Goal: Transaction & Acquisition: Purchase product/service

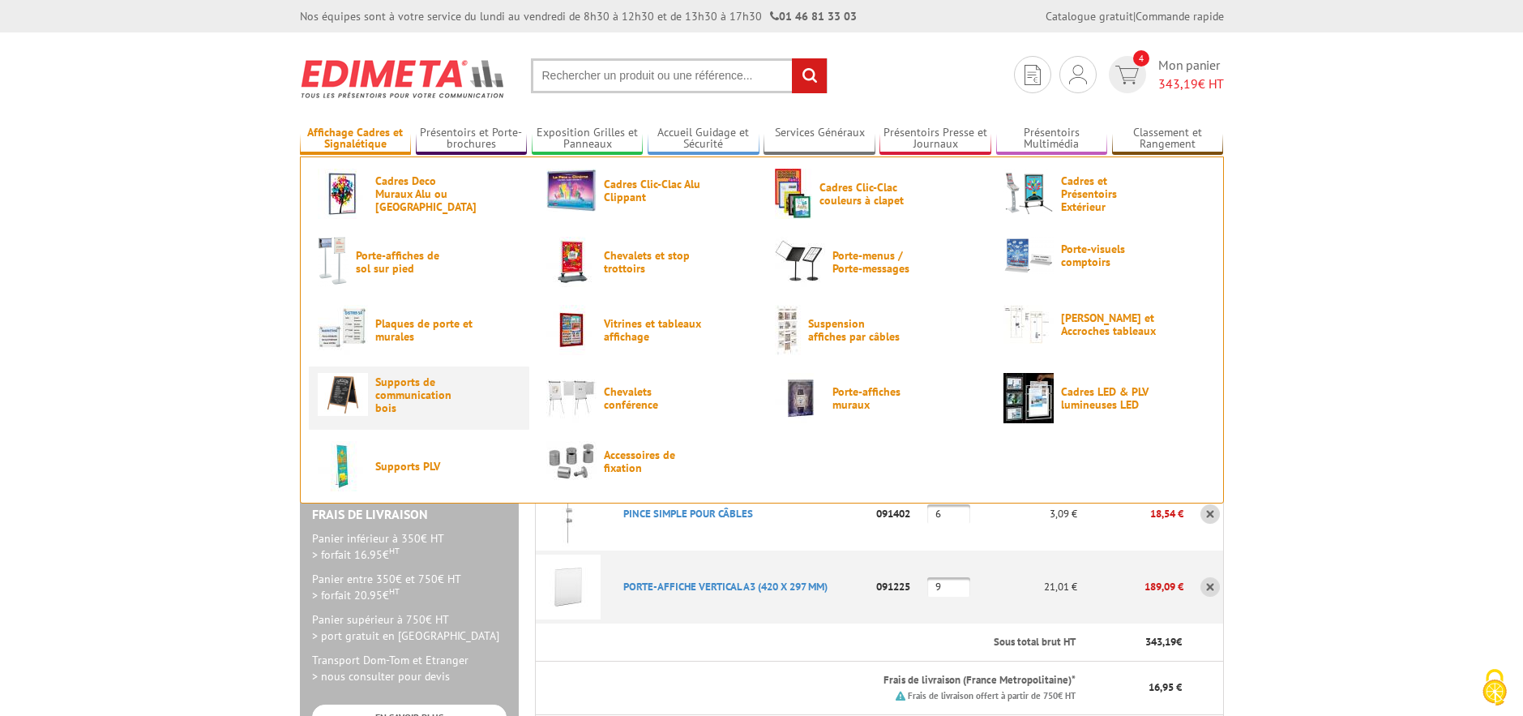
type input "chloe.lamy@terredauge.fr"
click at [400, 391] on span "Supports de communication bois" at bounding box center [423, 394] width 97 height 39
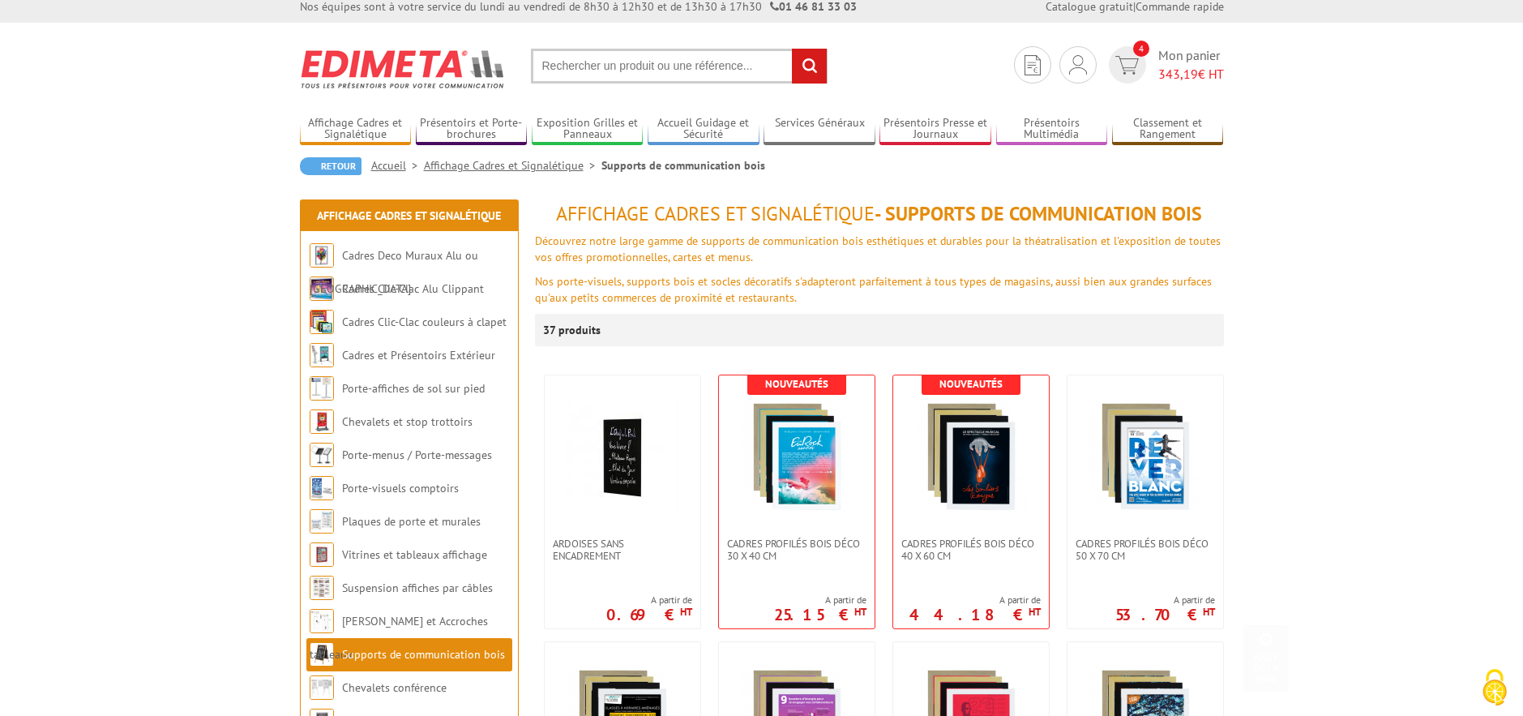
scroll to position [9, 0]
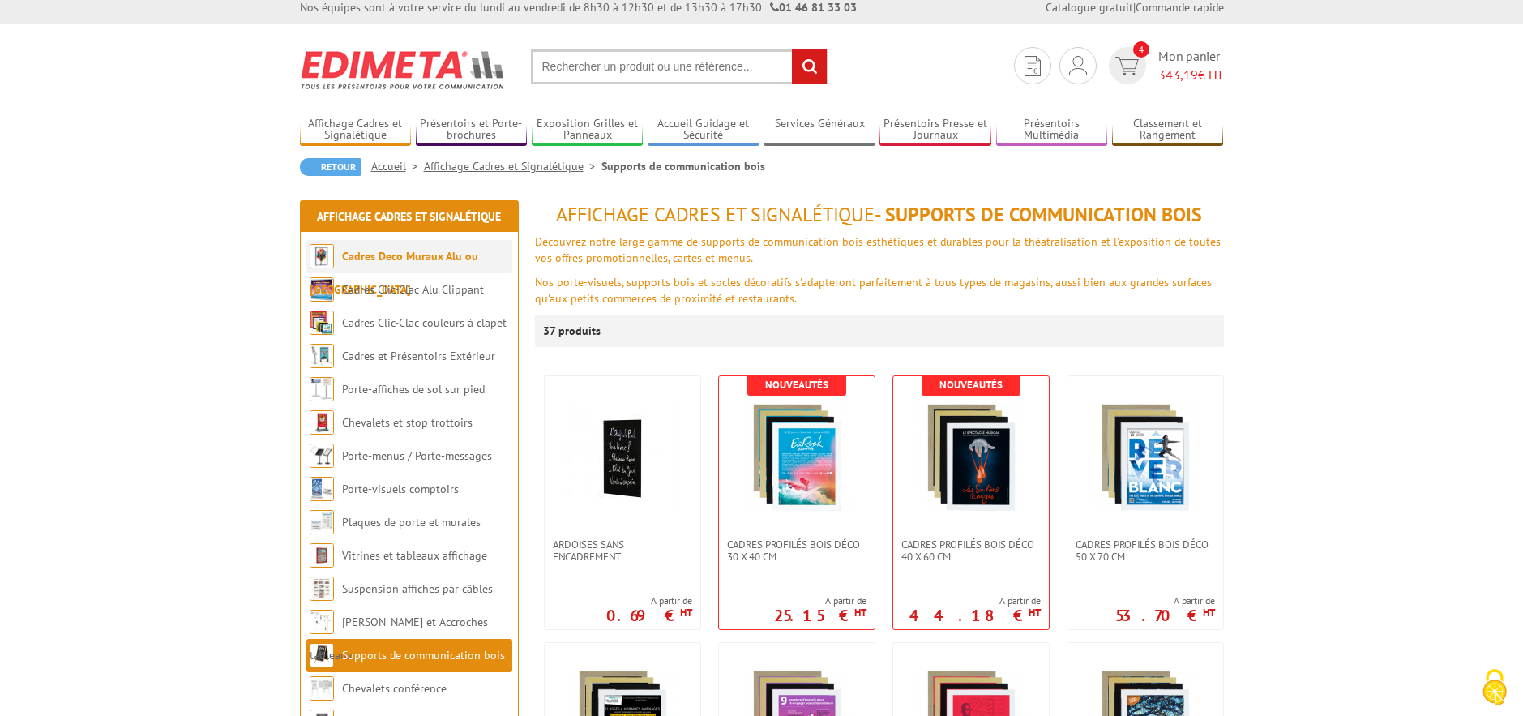
click at [476, 252] on link "Cadres Deco Muraux Alu ou [GEOGRAPHIC_DATA]" at bounding box center [394, 273] width 169 height 48
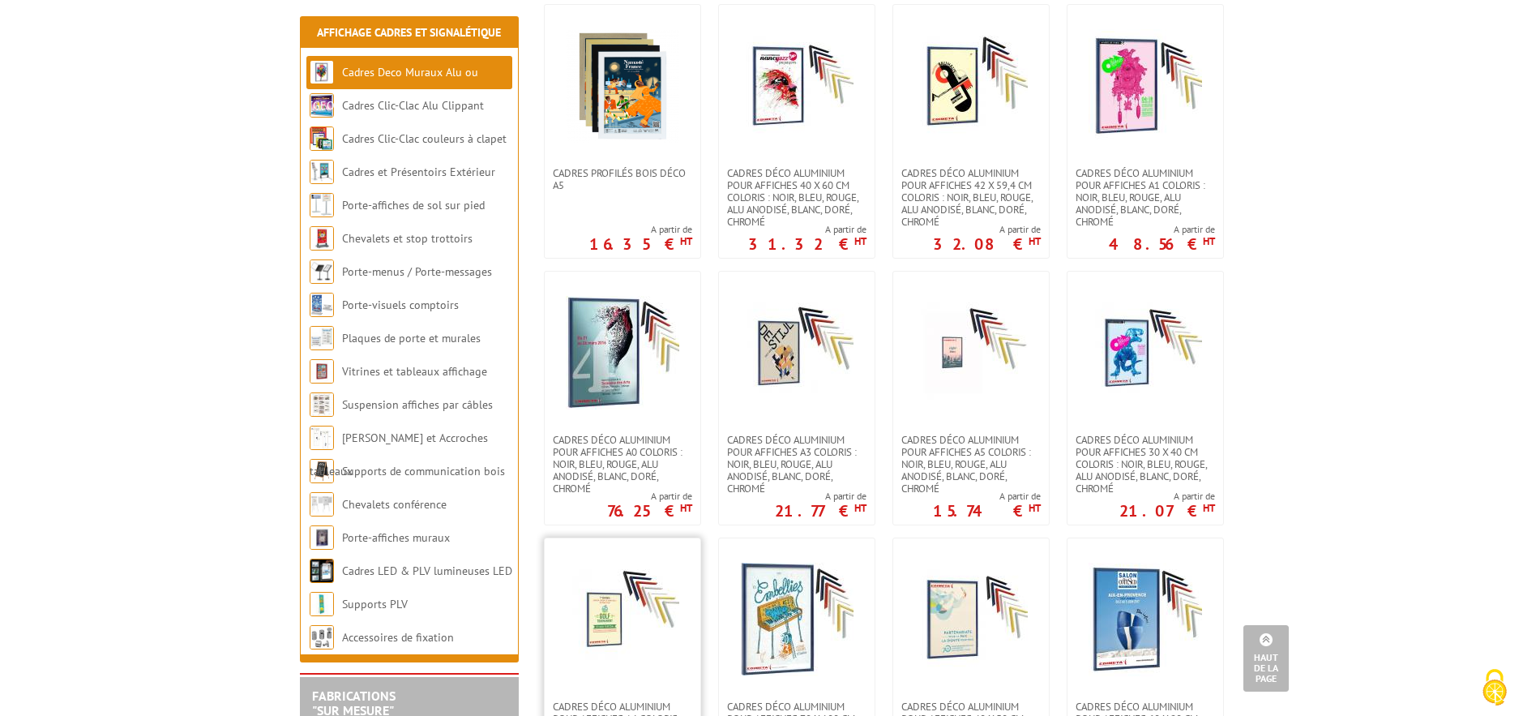
scroll to position [1199, 0]
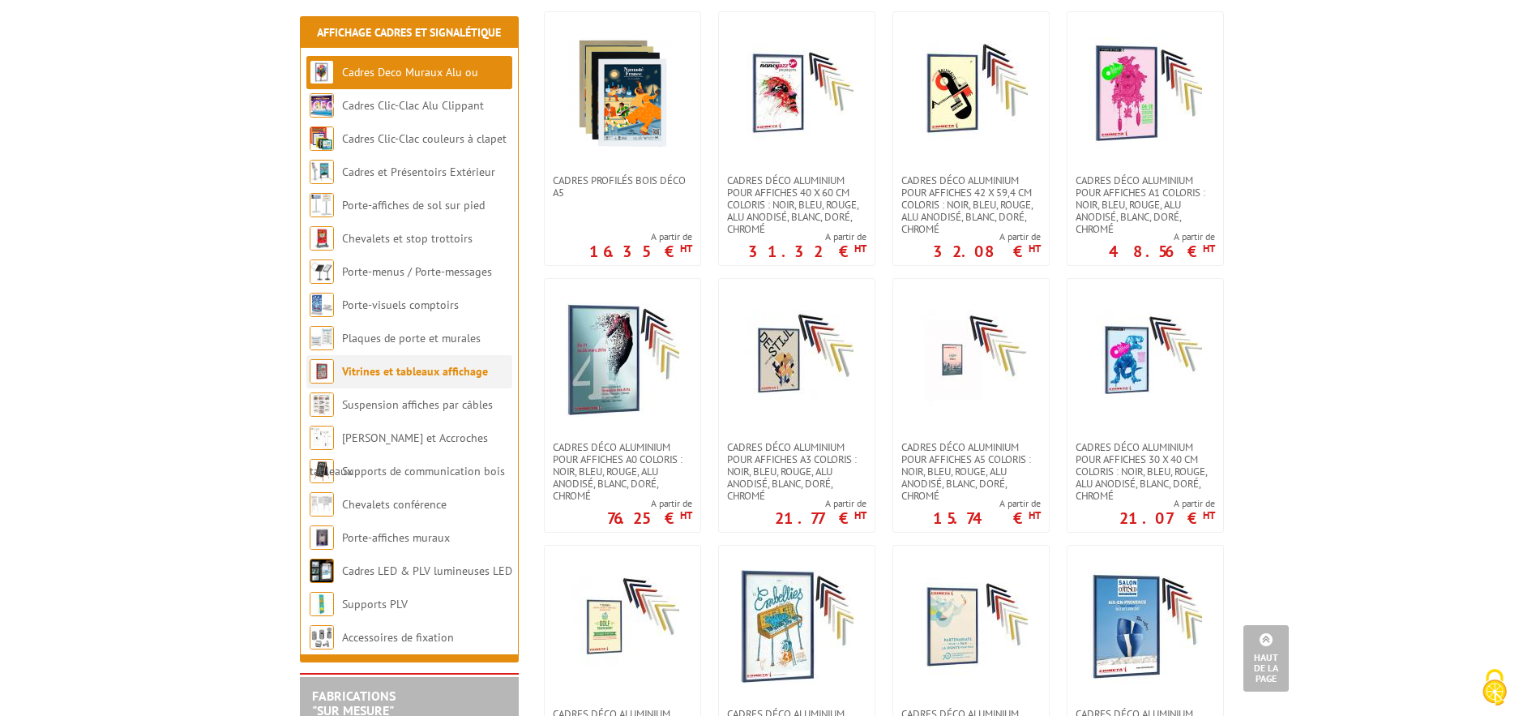
click at [450, 373] on link "Vitrines et tableaux affichage" at bounding box center [415, 371] width 146 height 15
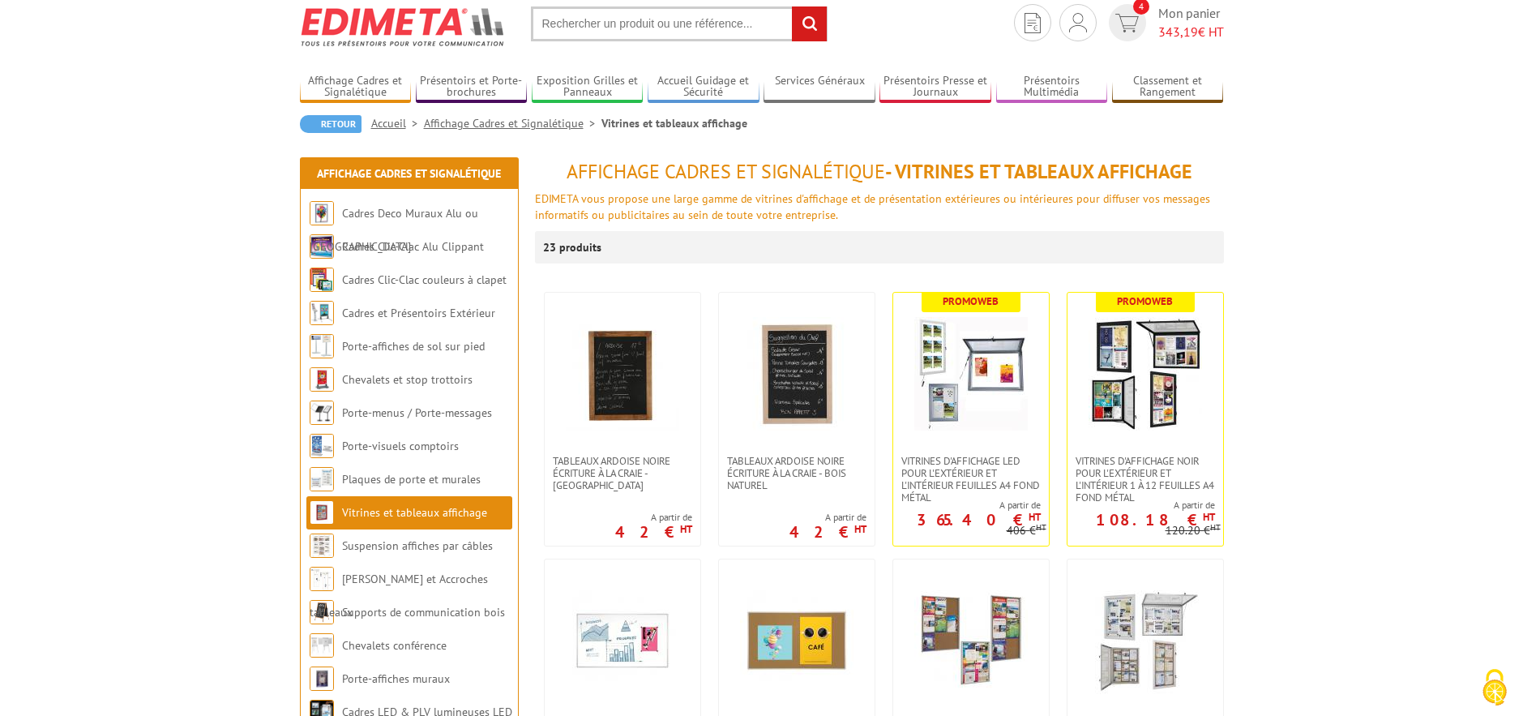
scroll to position [72, 0]
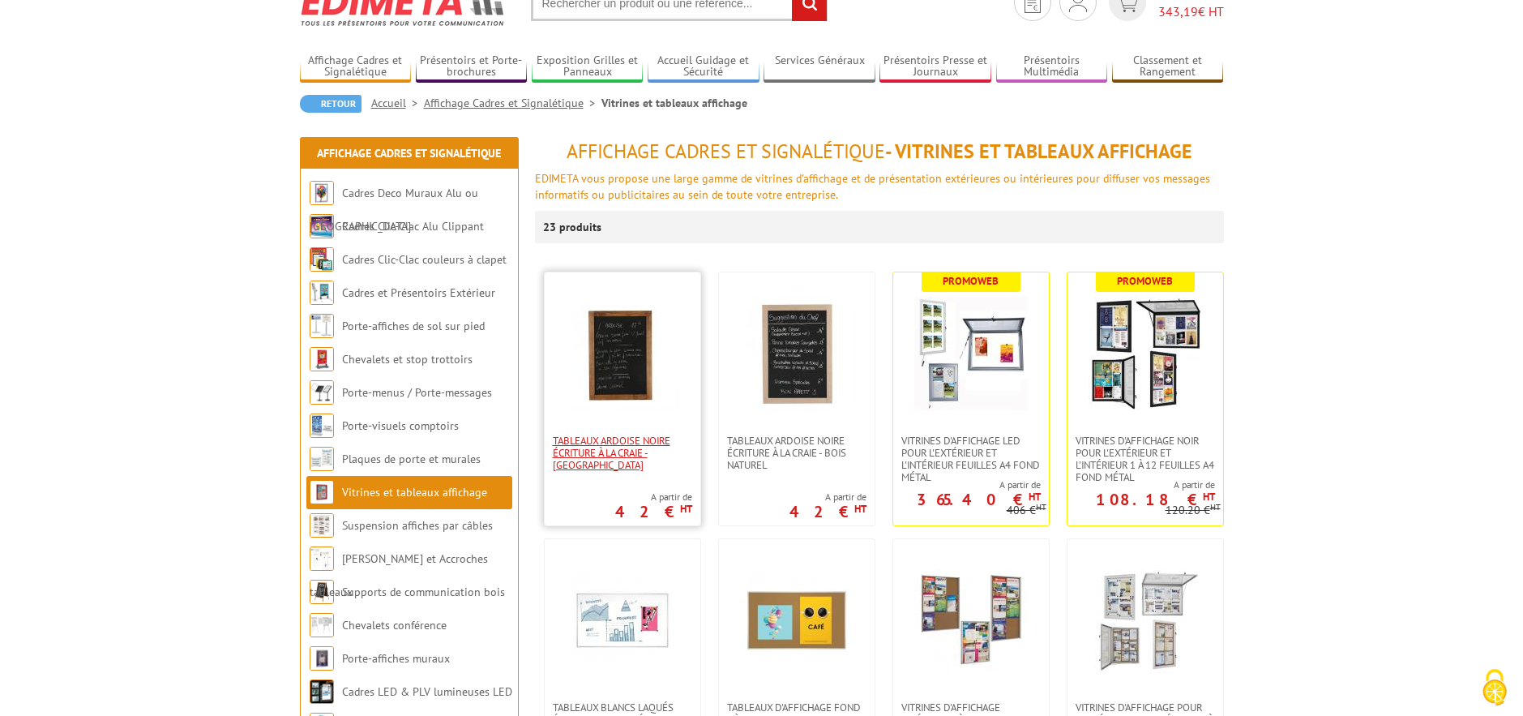
click at [652, 468] on span "Tableaux Ardoise Noire écriture à la craie - [GEOGRAPHIC_DATA]" at bounding box center [622, 452] width 139 height 36
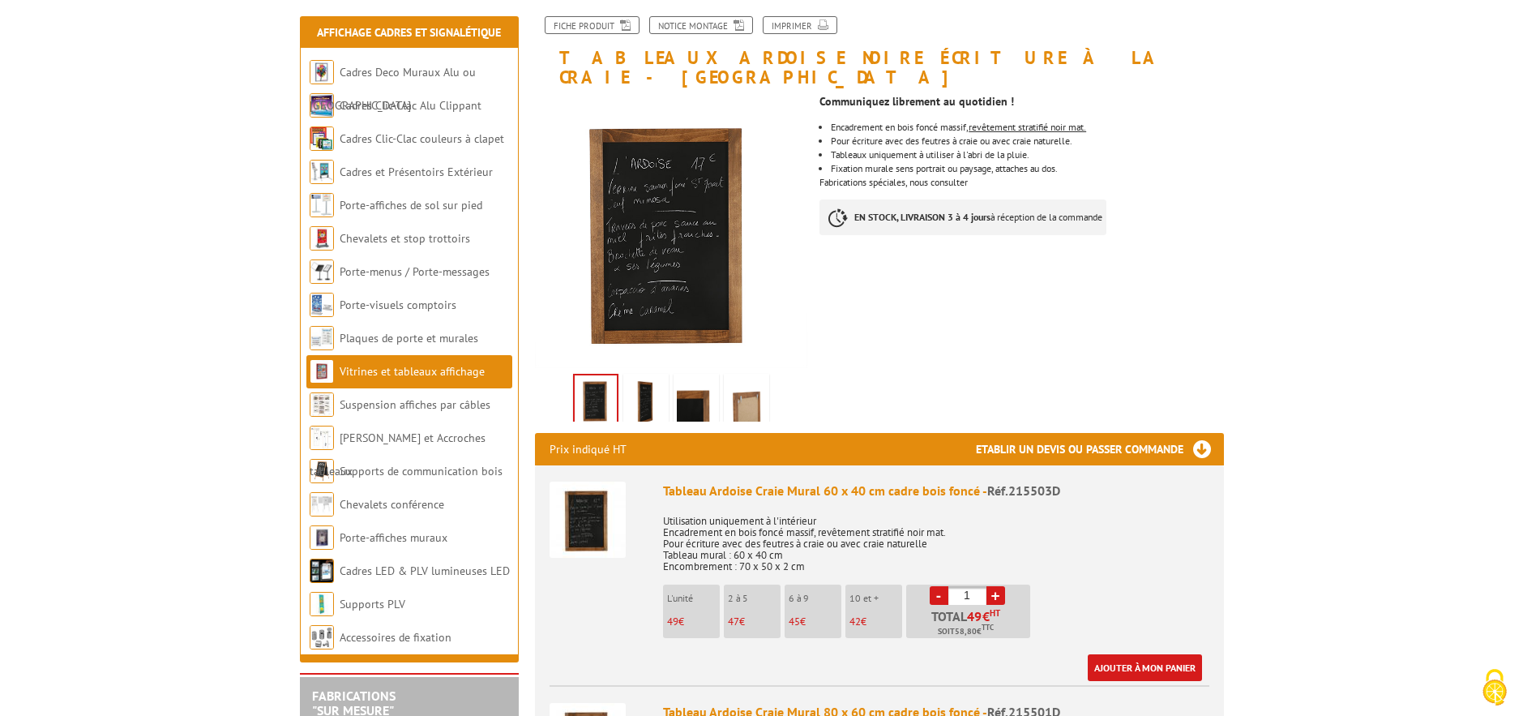
scroll to position [196, 0]
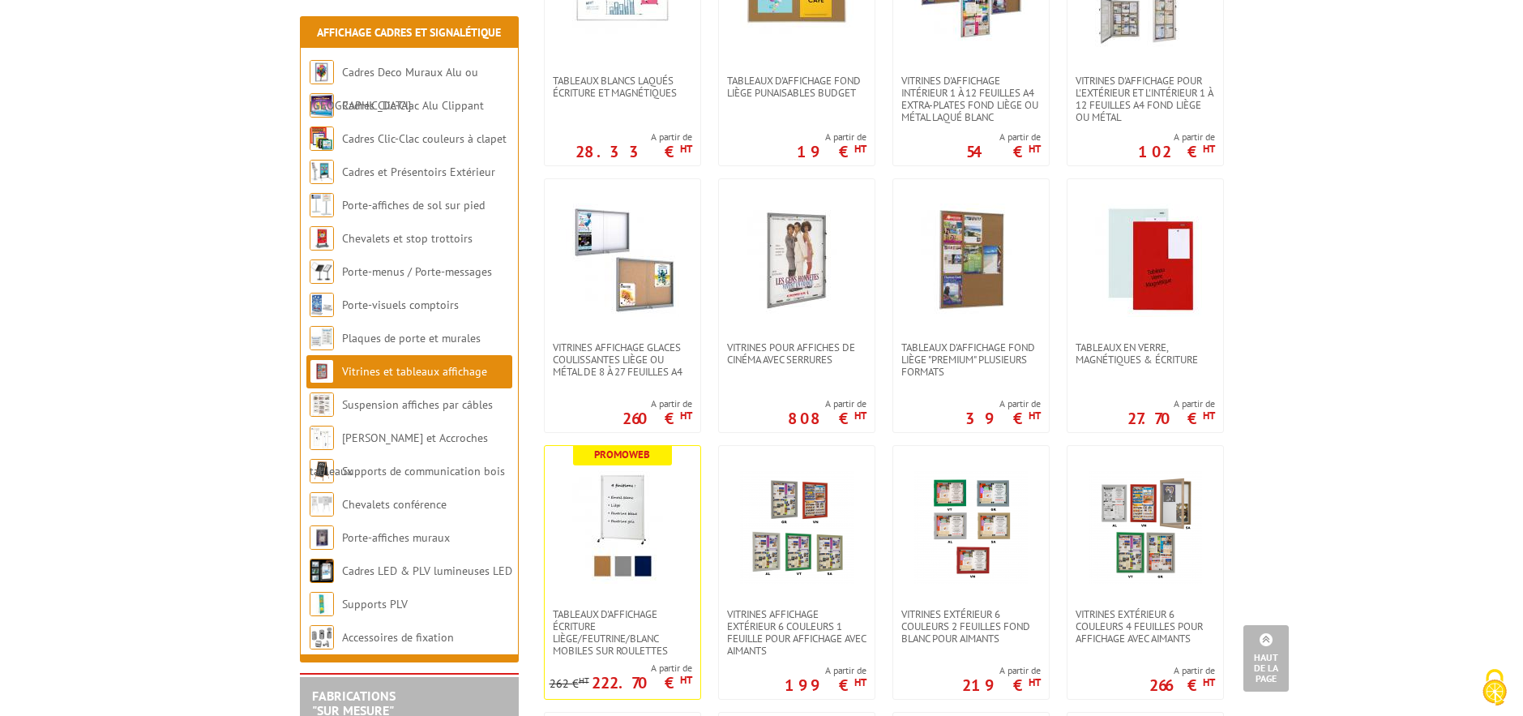
scroll to position [702, 0]
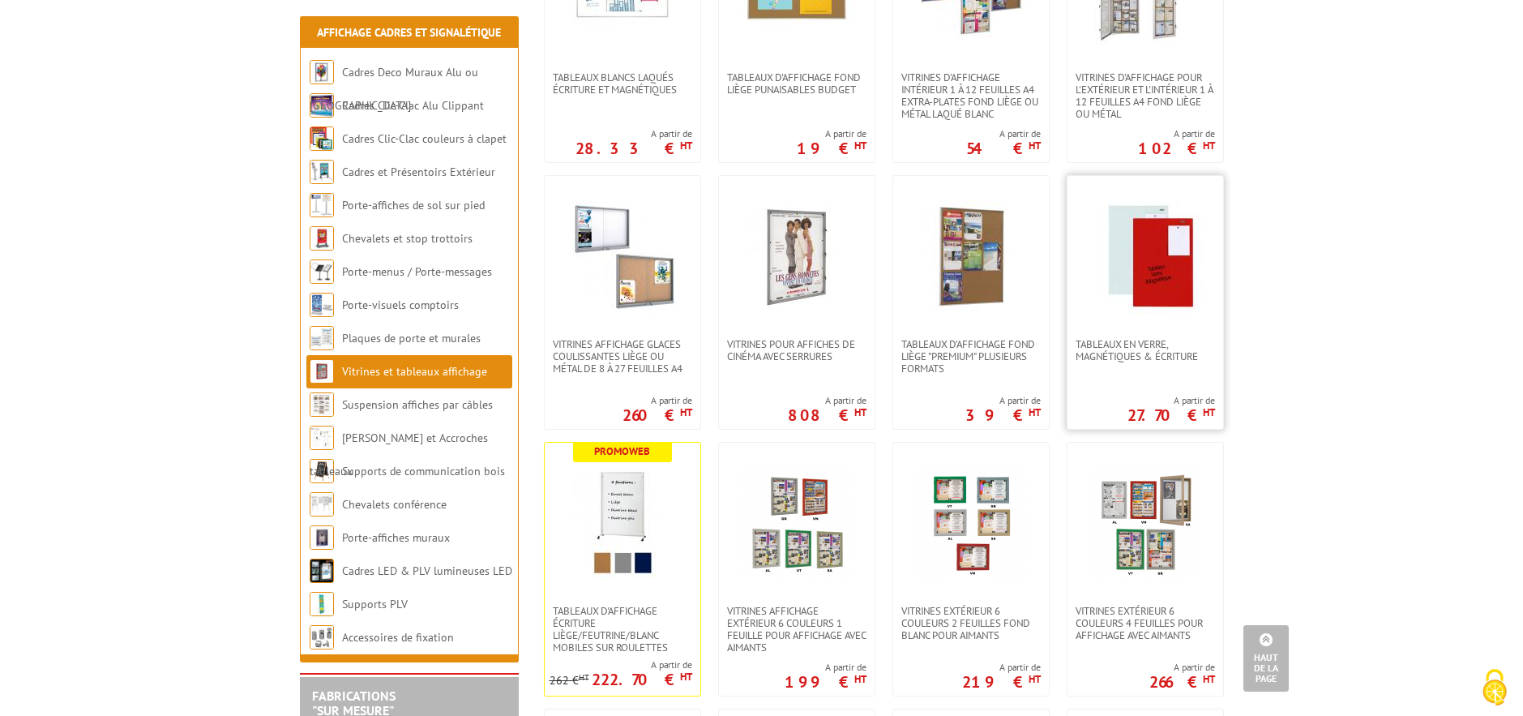
click at [1175, 363] on div "Tableaux en verre, magnétiques & écriture A partir de 27.70 € HT" at bounding box center [1145, 302] width 157 height 254
click at [1148, 348] on span "Tableaux en verre, magnétiques & écriture" at bounding box center [1144, 350] width 139 height 24
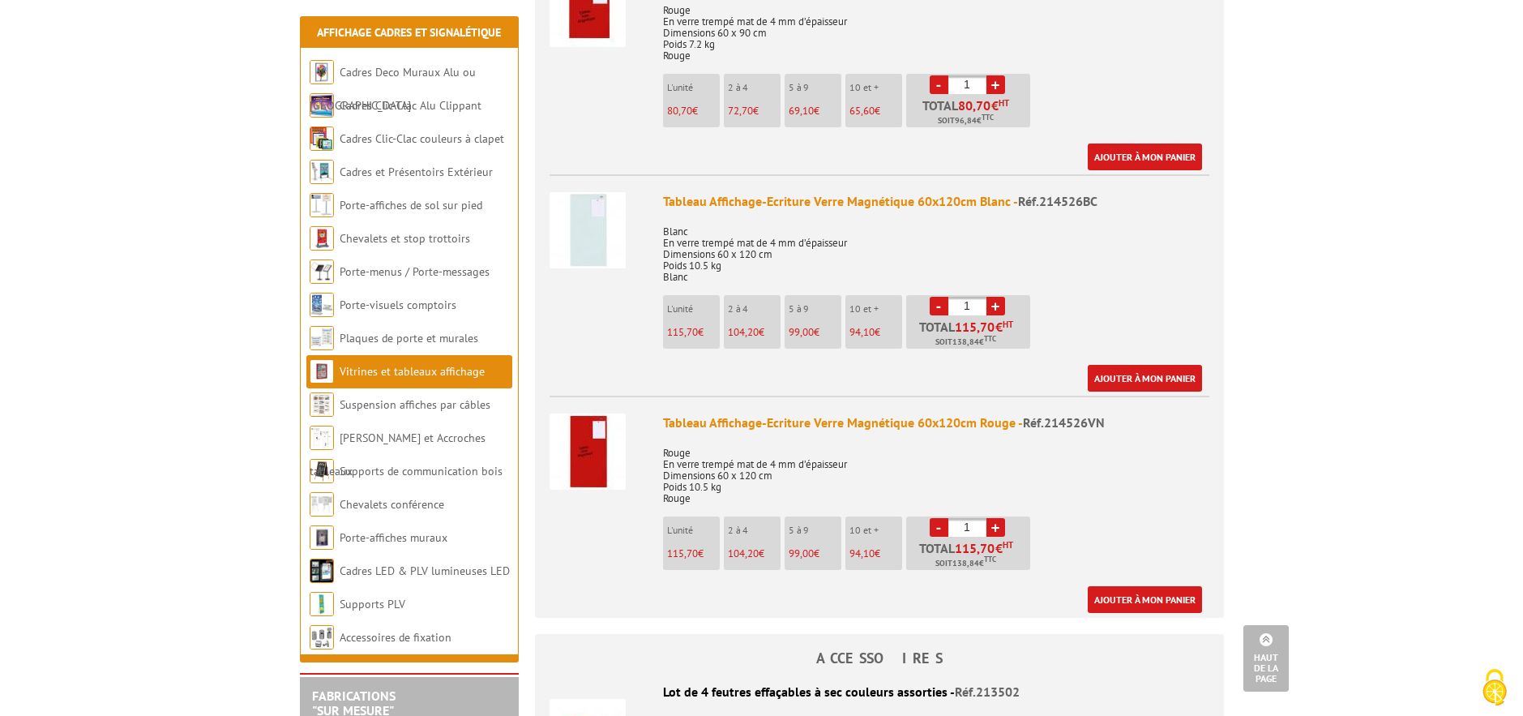
scroll to position [1342, 0]
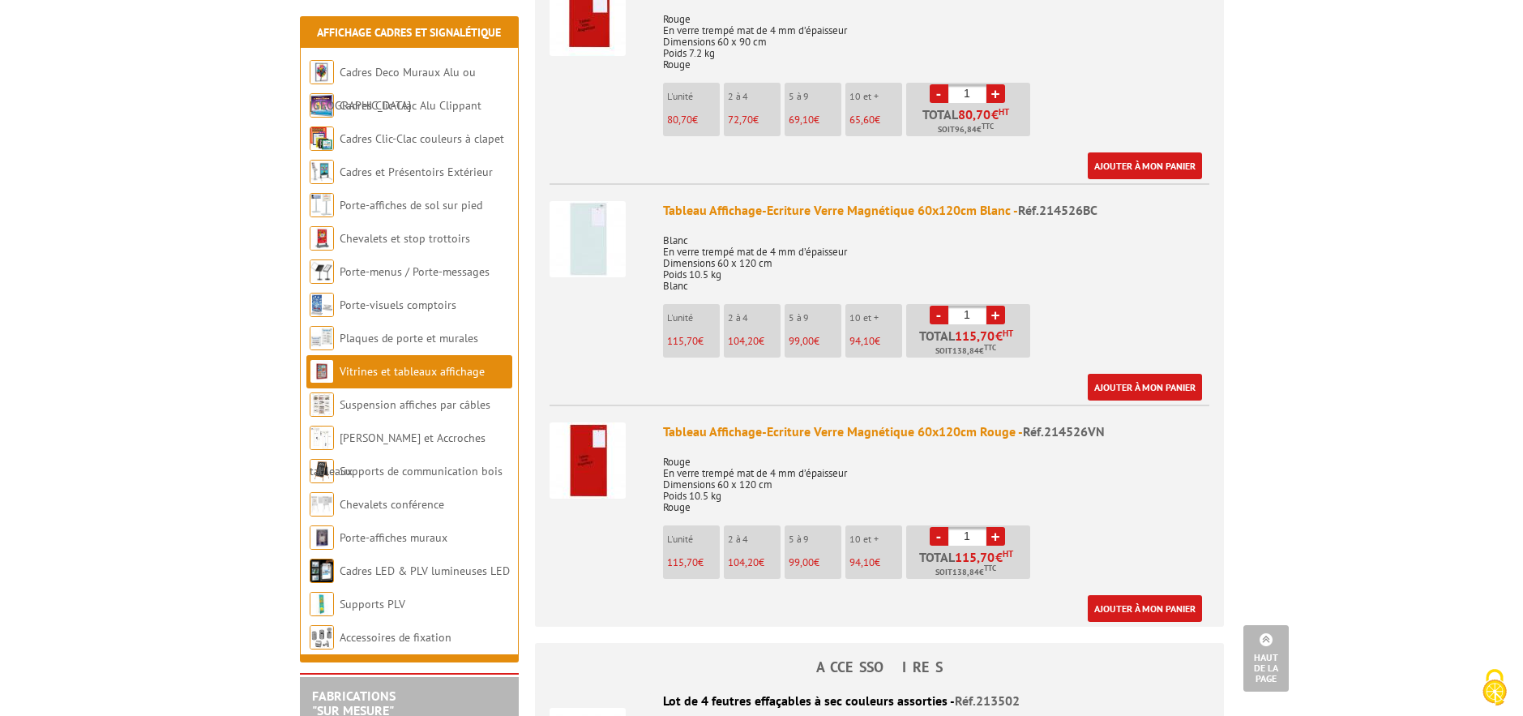
click at [663, 206] on div "Tableau Affichage-Ecriture Verre Magnétique 60x120cm Blanc - Réf.214526BC" at bounding box center [936, 210] width 546 height 19
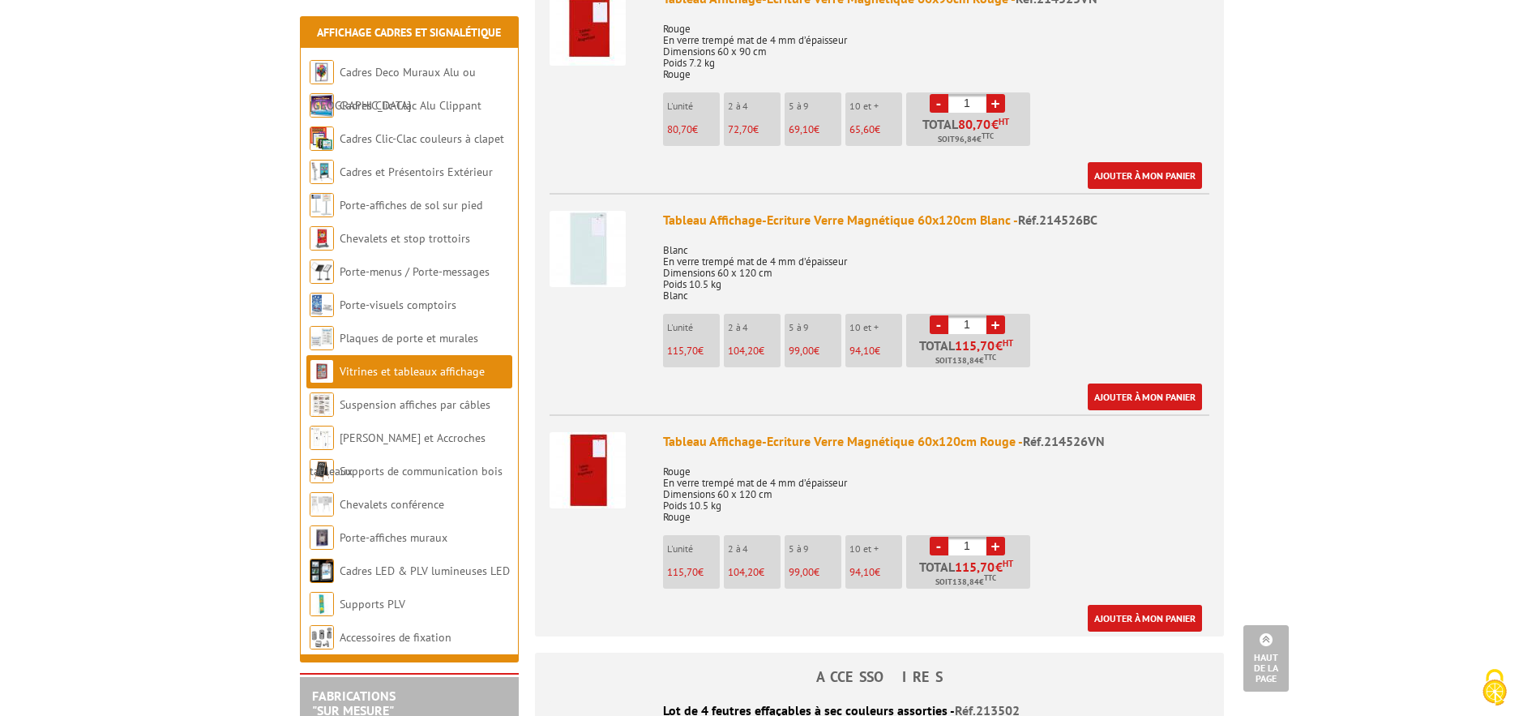
scroll to position [1332, 0]
click at [1106, 389] on link "Ajouter à mon panier" at bounding box center [1145, 397] width 114 height 27
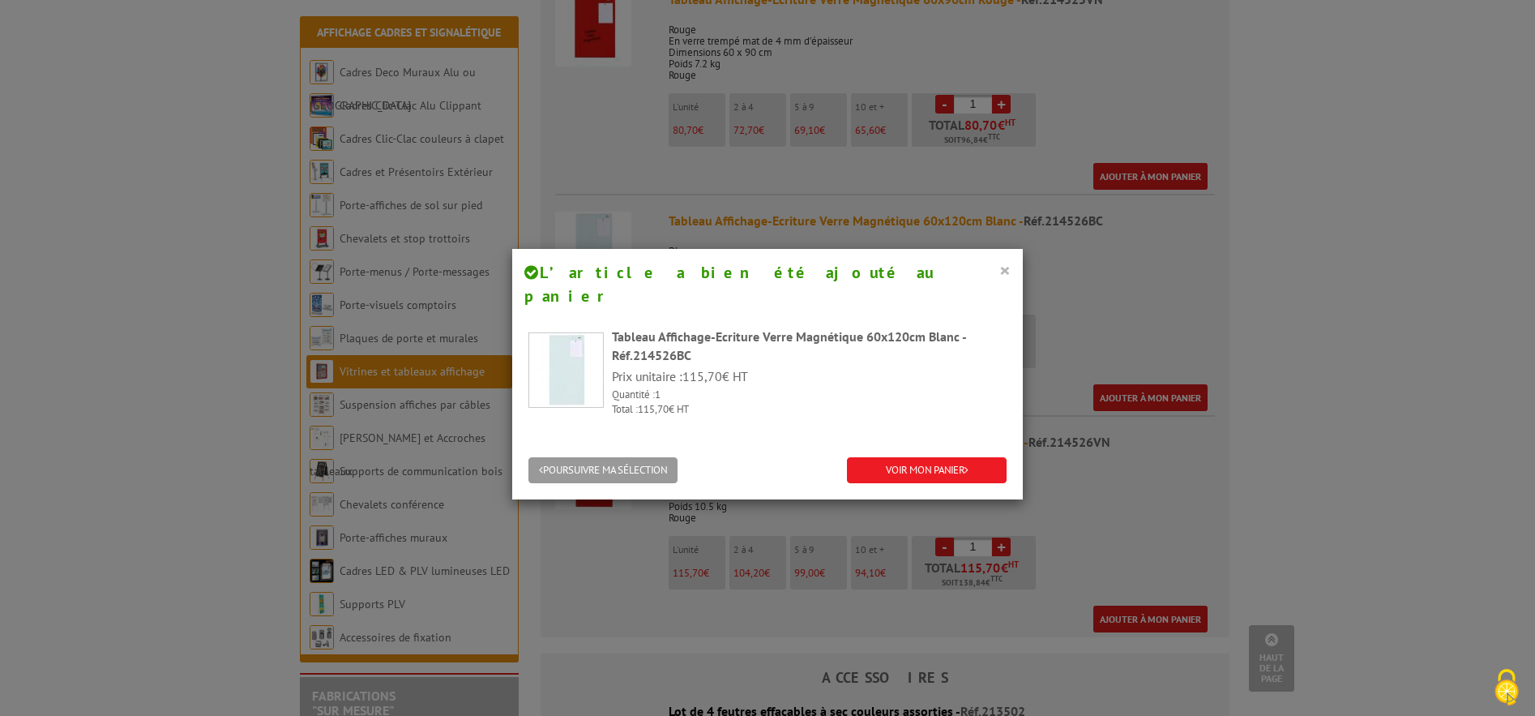
click at [999, 267] on button "×" at bounding box center [1004, 269] width 11 height 21
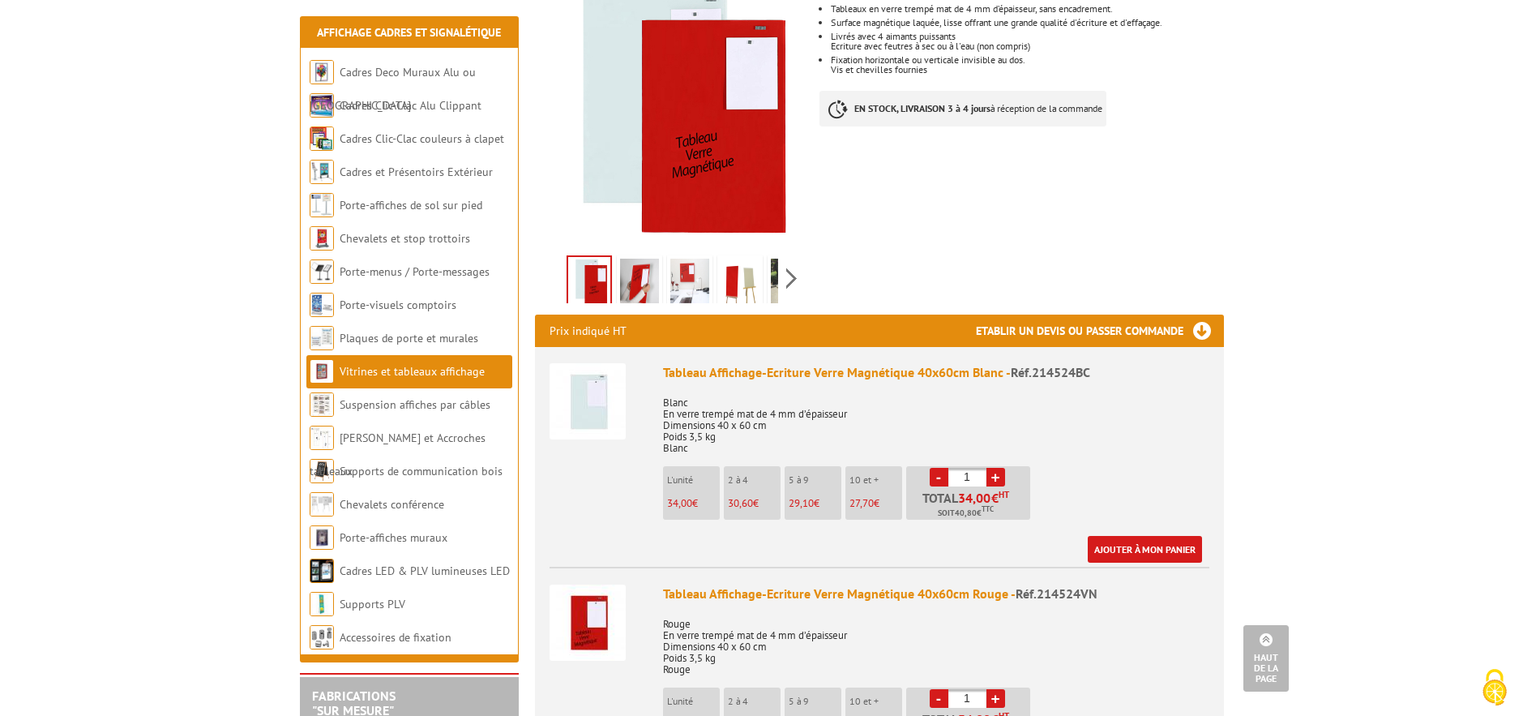
scroll to position [267, 0]
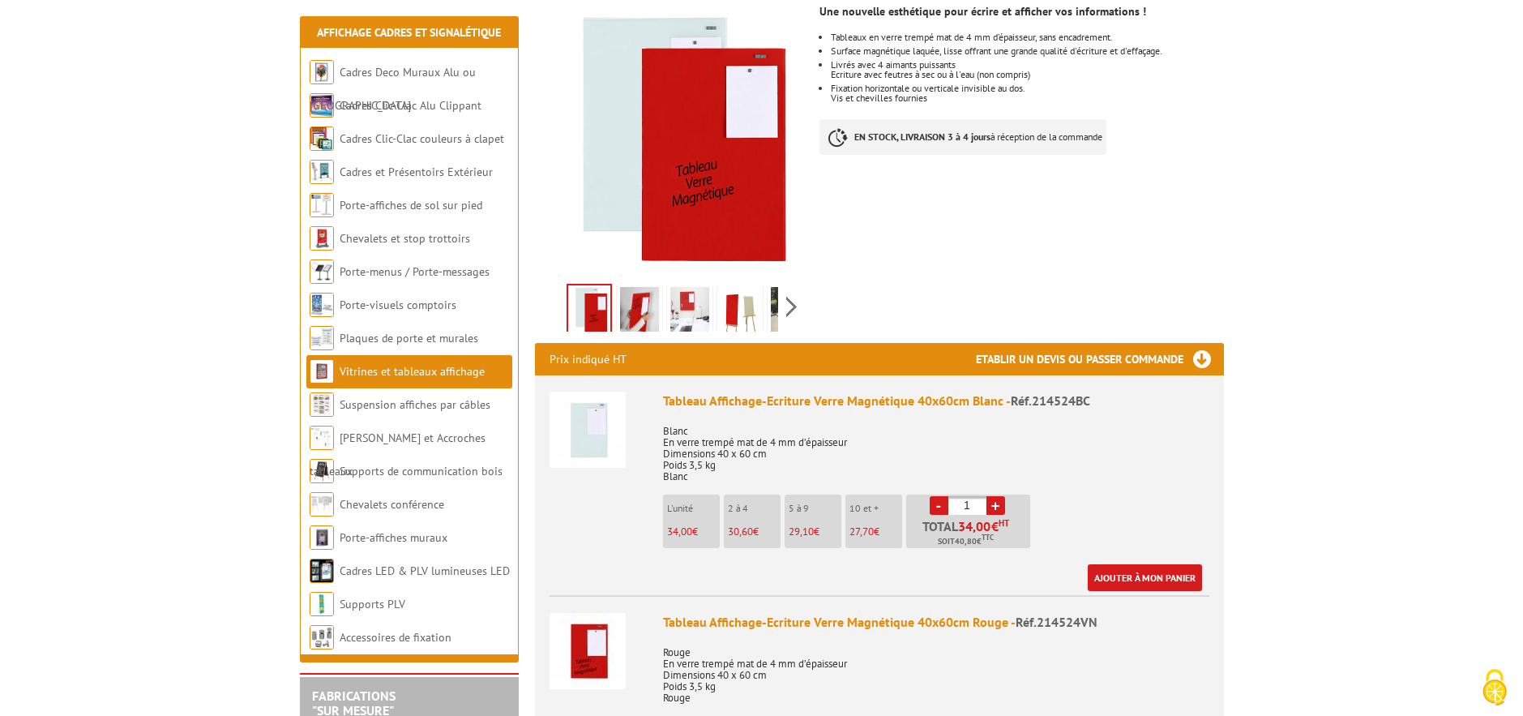
click at [673, 294] on img at bounding box center [689, 312] width 39 height 50
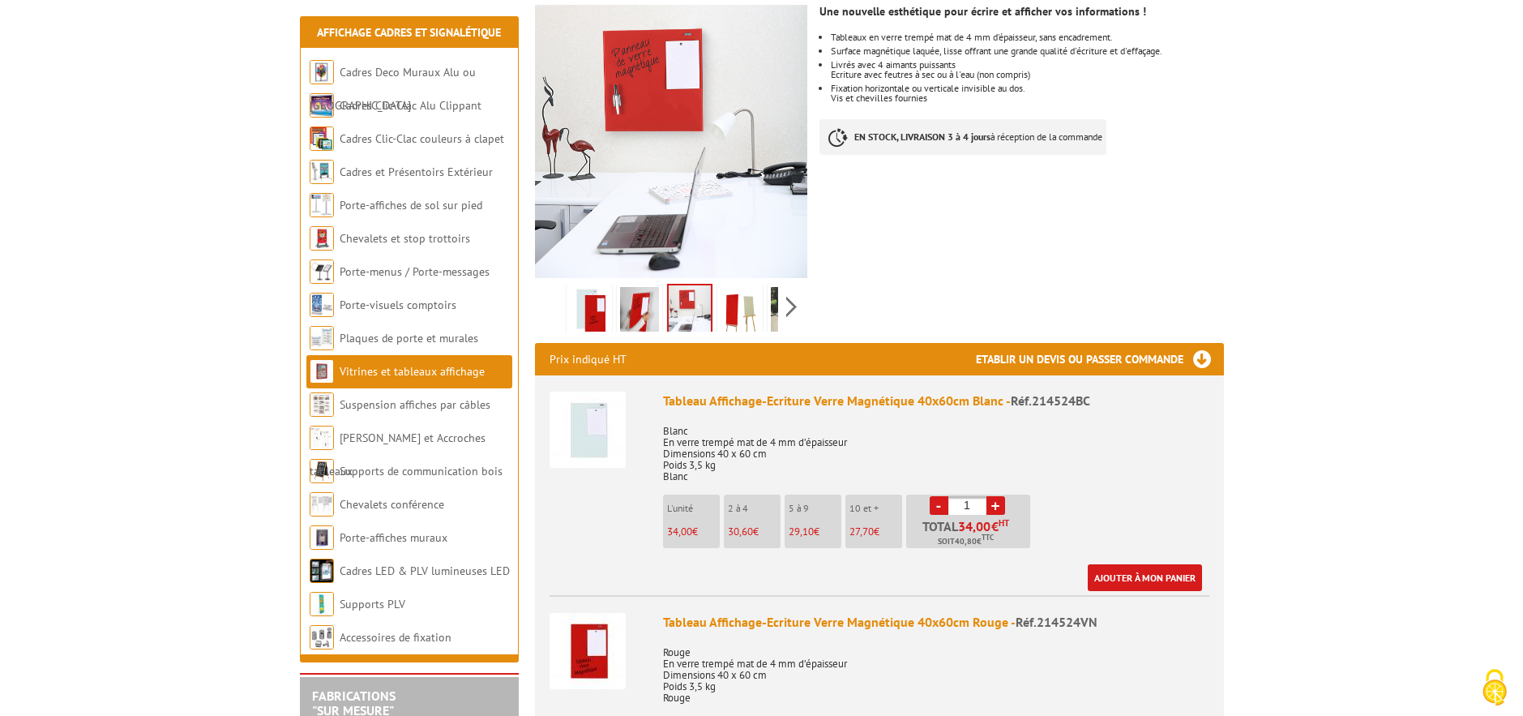
click at [639, 310] on img at bounding box center [639, 312] width 39 height 50
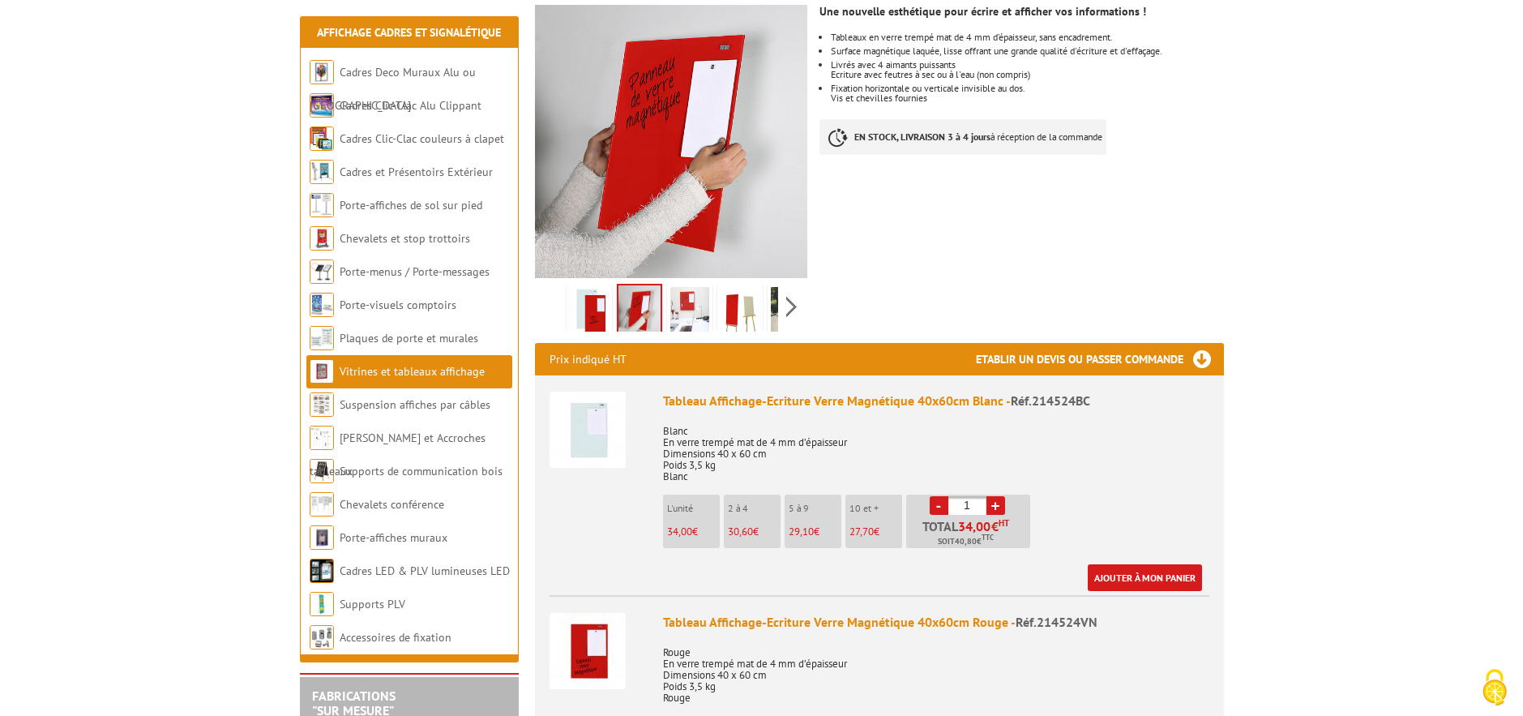
click at [741, 312] on img at bounding box center [739, 312] width 39 height 50
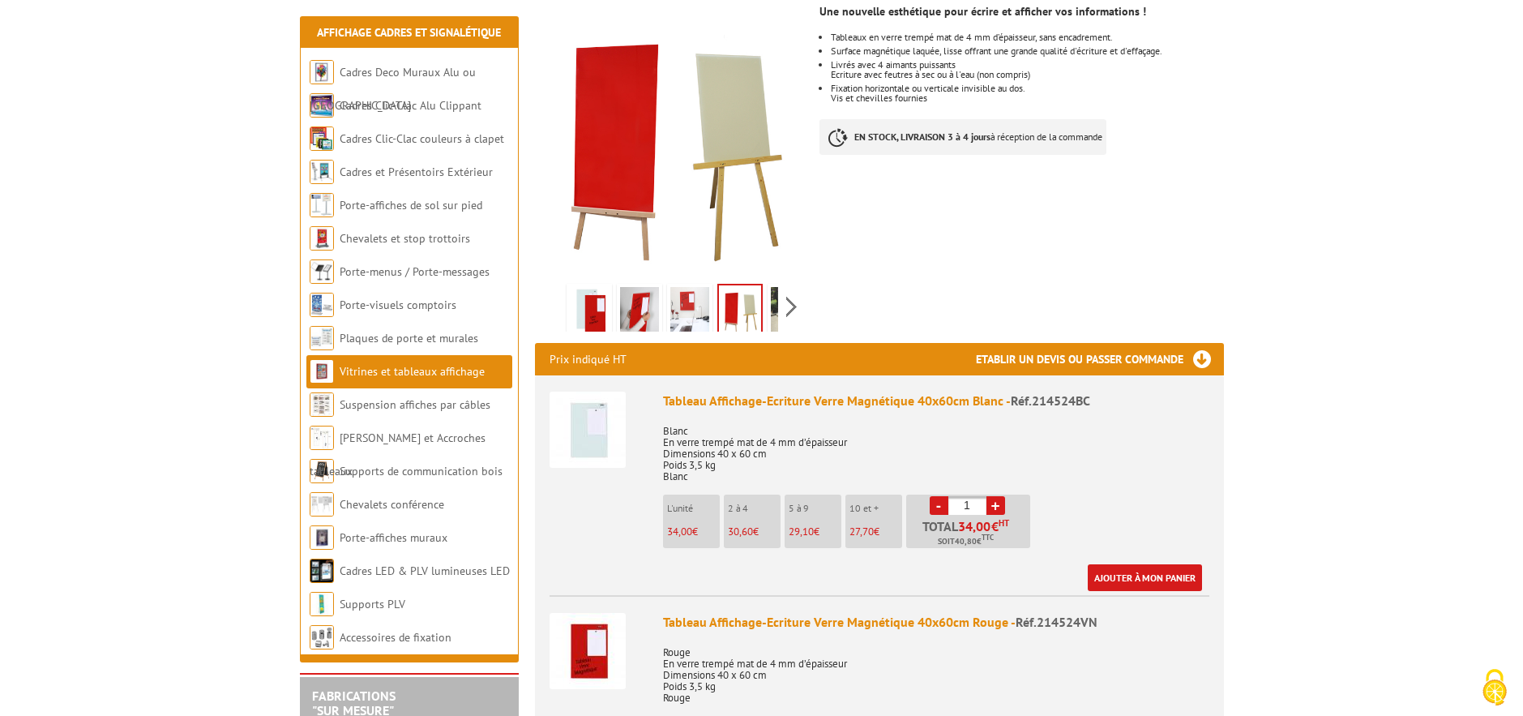
click at [778, 312] on img at bounding box center [790, 312] width 39 height 50
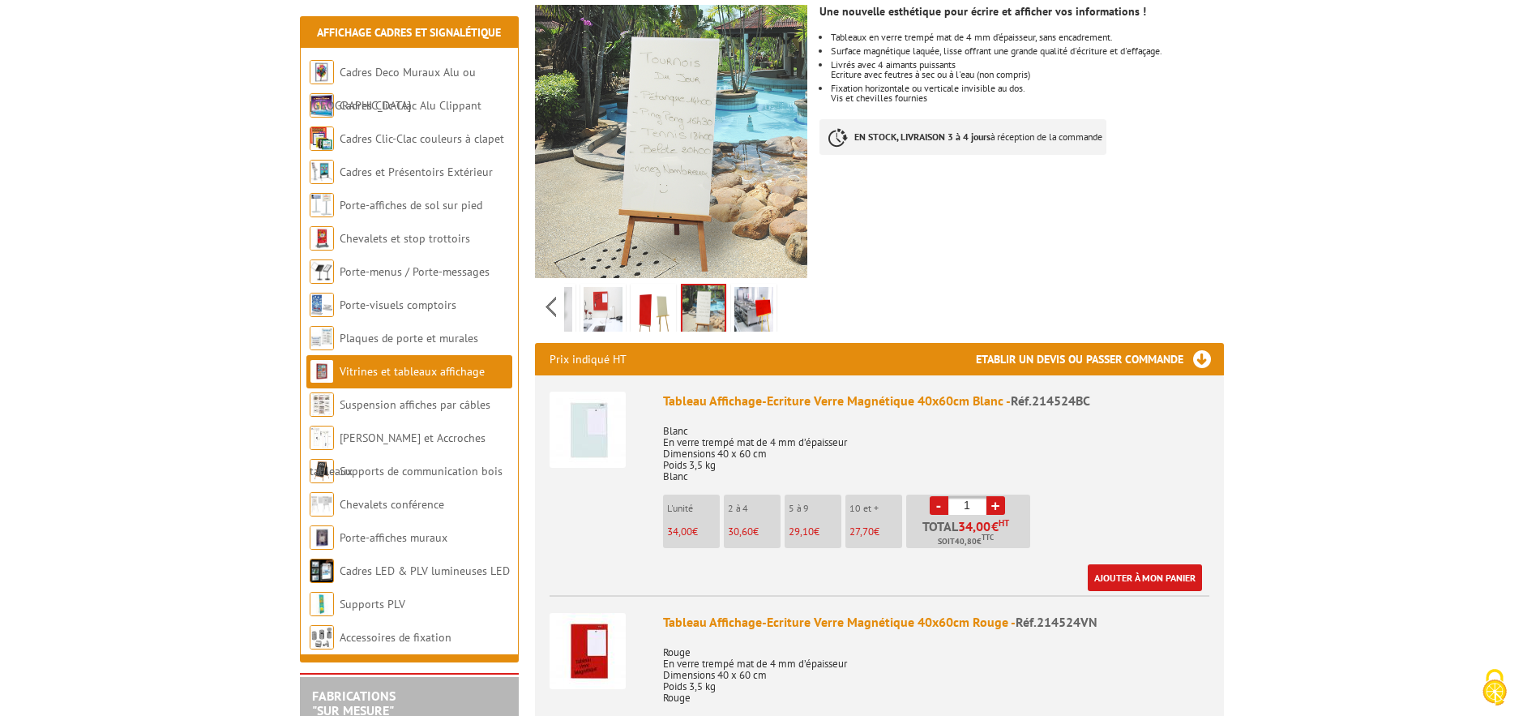
click at [746, 313] on img at bounding box center [753, 312] width 39 height 50
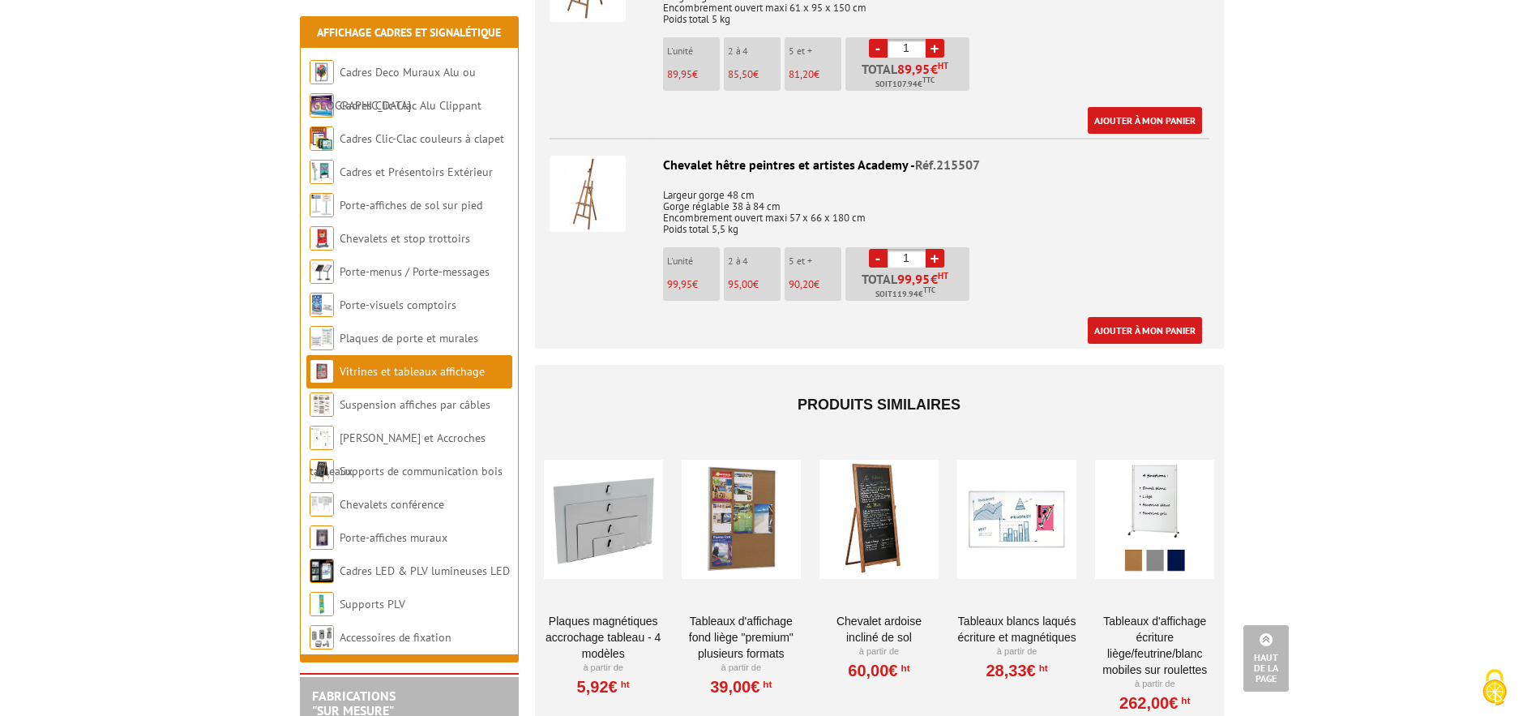
scroll to position [2841, 0]
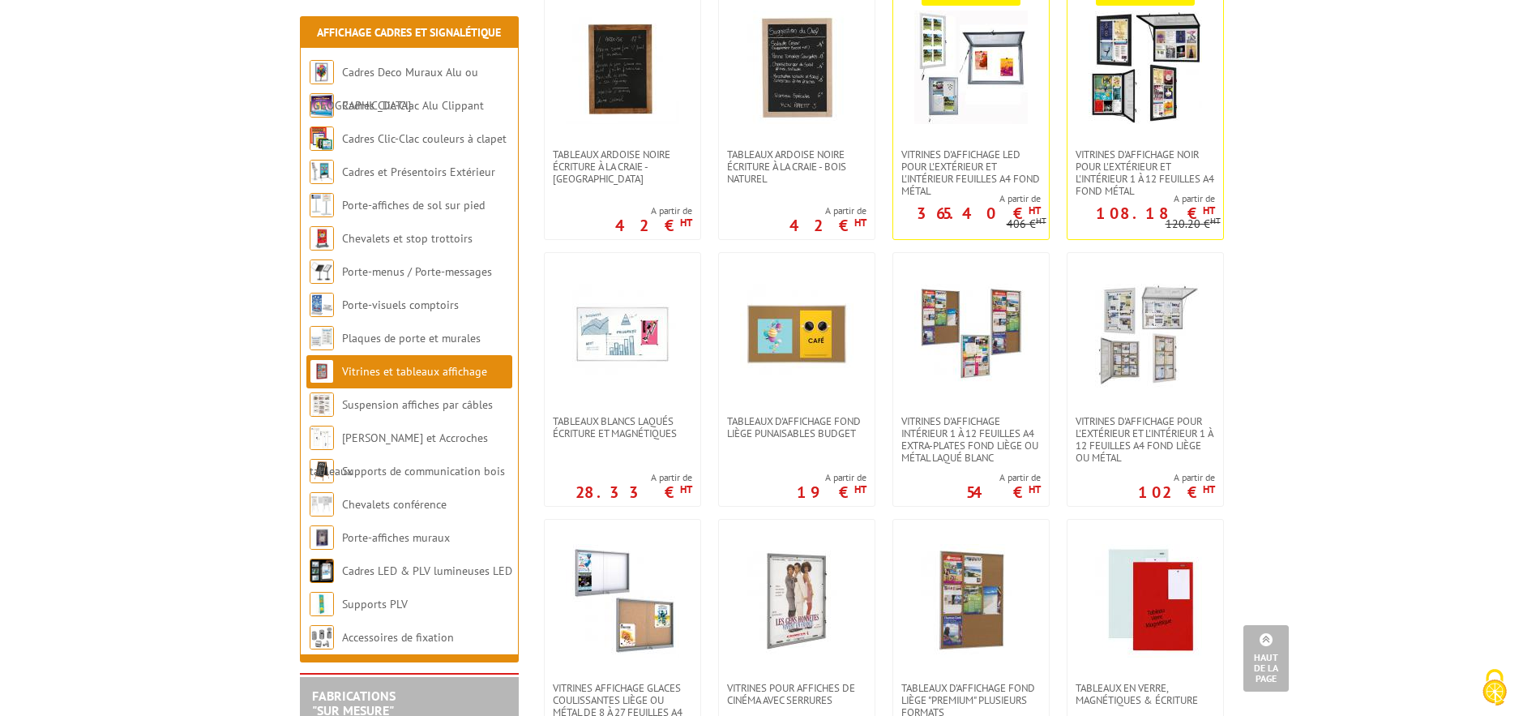
scroll to position [351, 0]
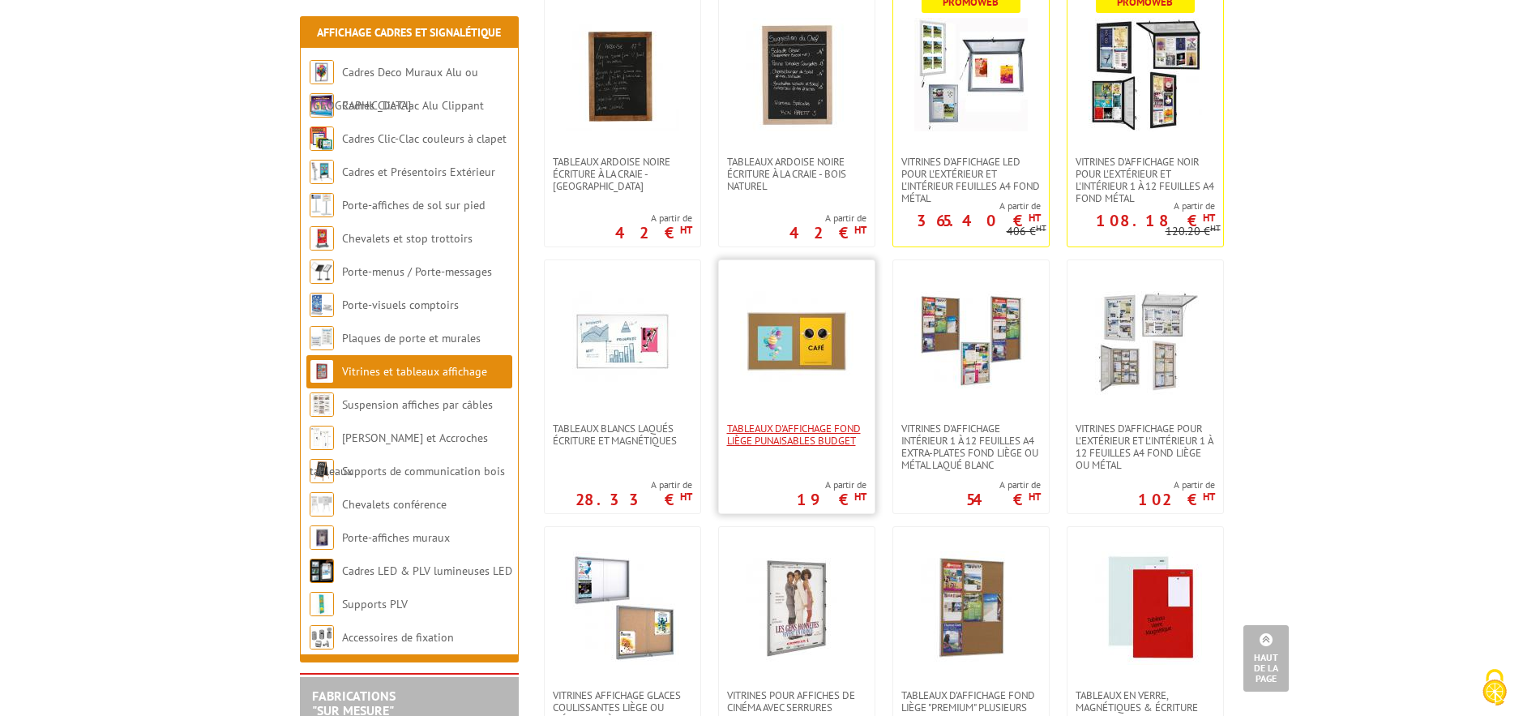
click at [777, 441] on span "Tableaux d'affichage fond liège punaisables Budget" at bounding box center [796, 434] width 139 height 24
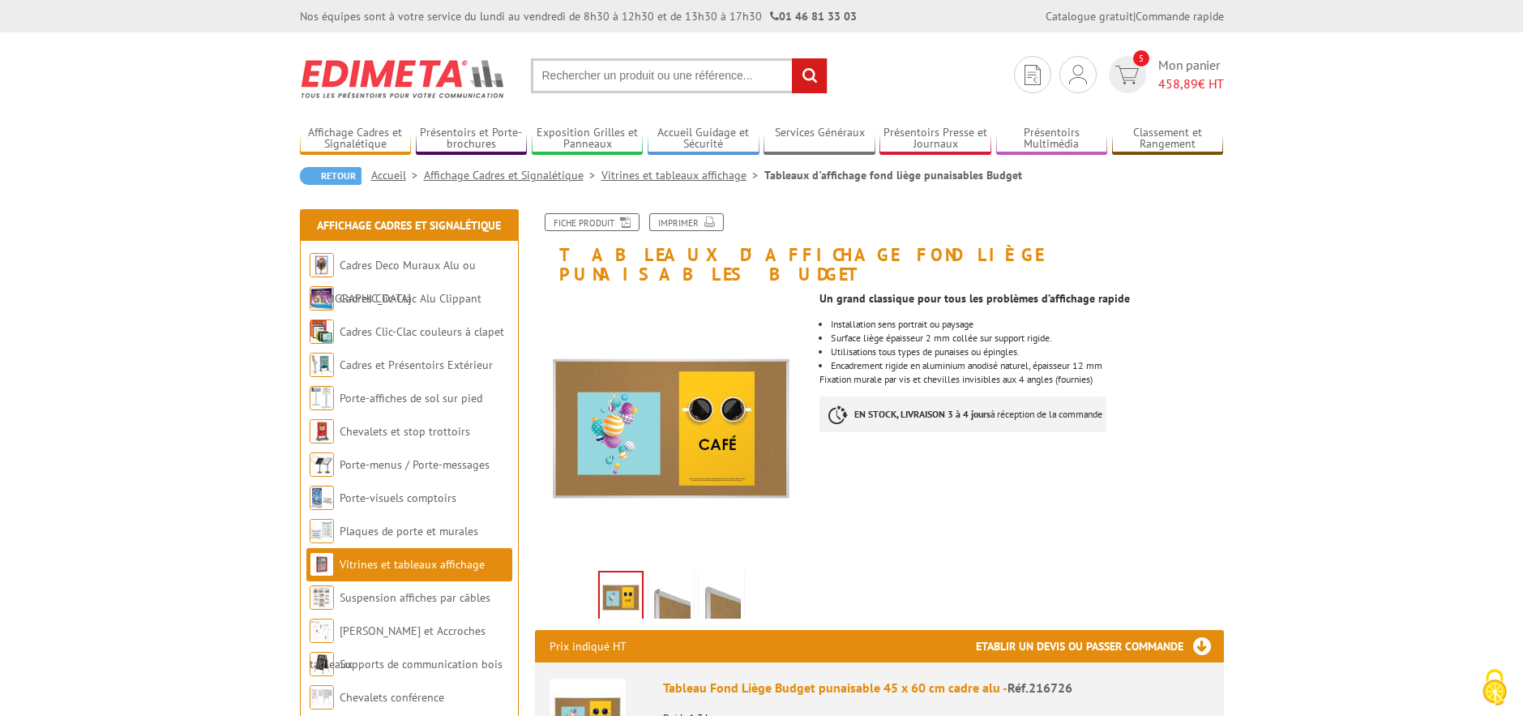
click at [682, 577] on img at bounding box center [671, 599] width 39 height 50
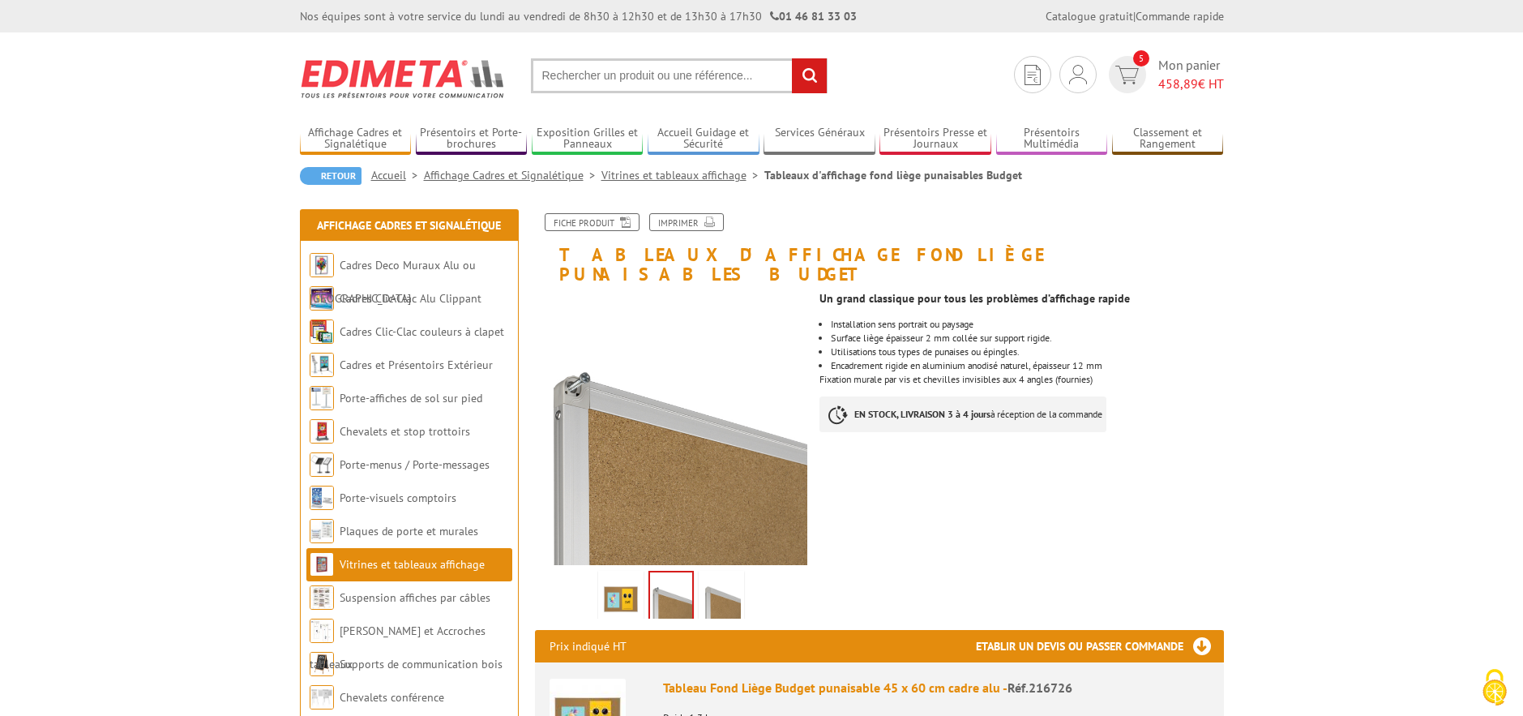
click at [729, 577] on img at bounding box center [721, 599] width 39 height 50
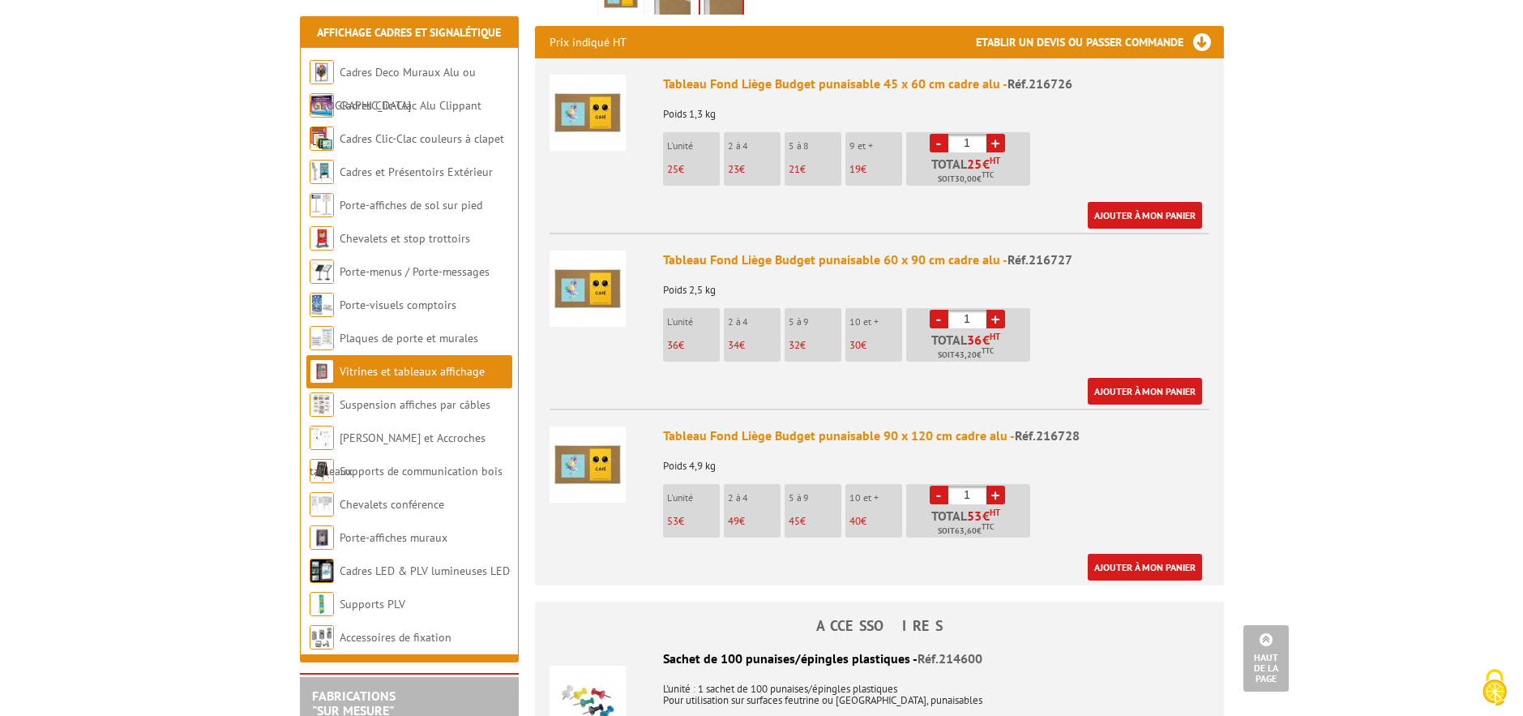
scroll to position [609, 0]
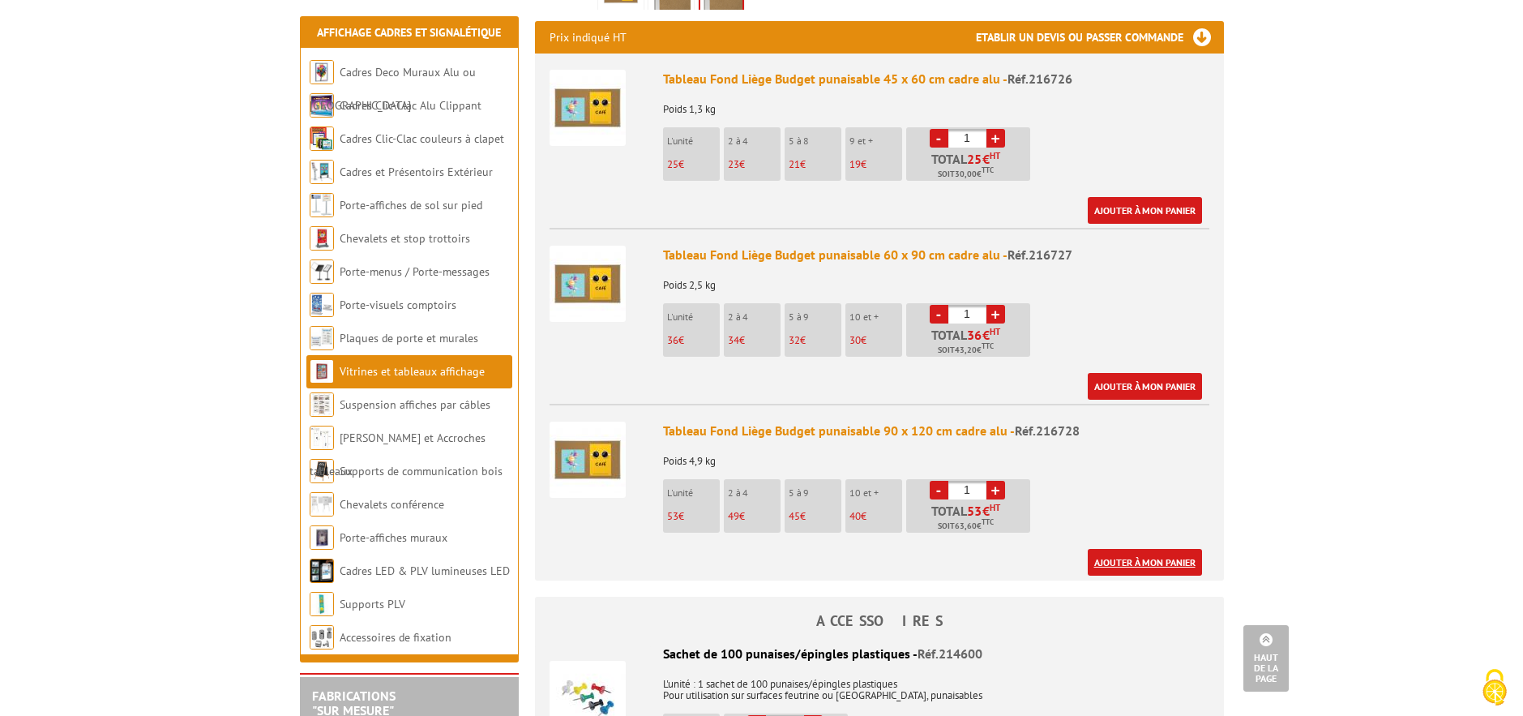
click at [1129, 549] on link "Ajouter à mon panier" at bounding box center [1145, 562] width 114 height 27
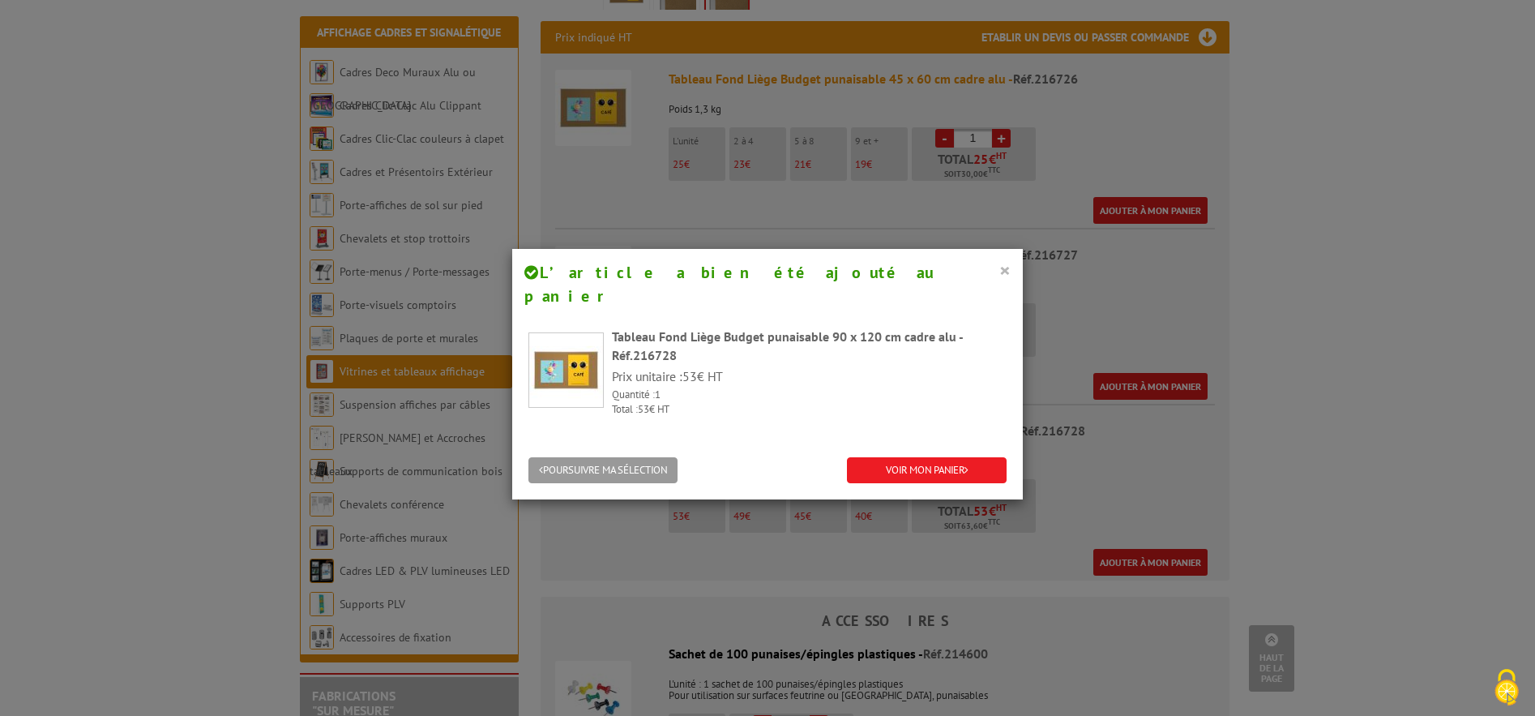
click at [999, 268] on button "×" at bounding box center [1004, 269] width 11 height 21
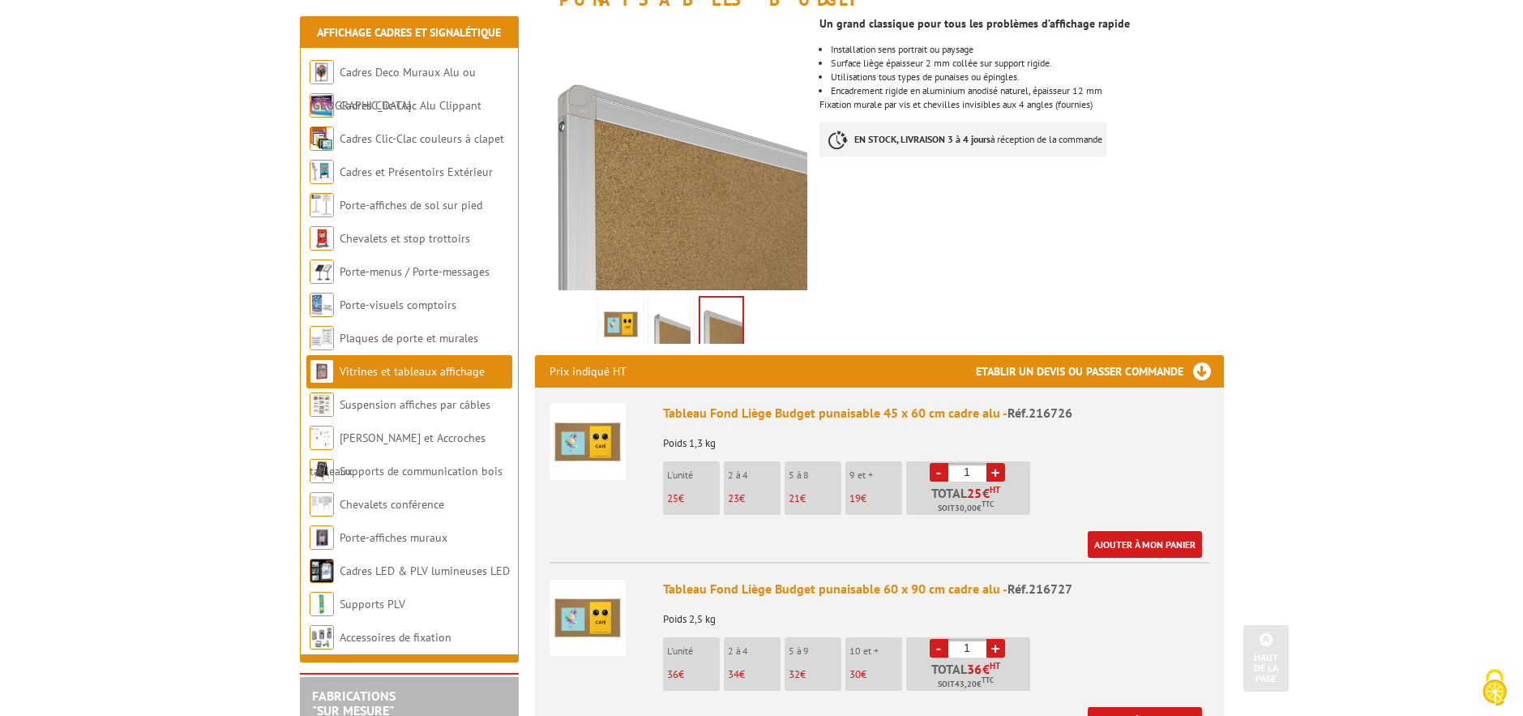
scroll to position [263, 0]
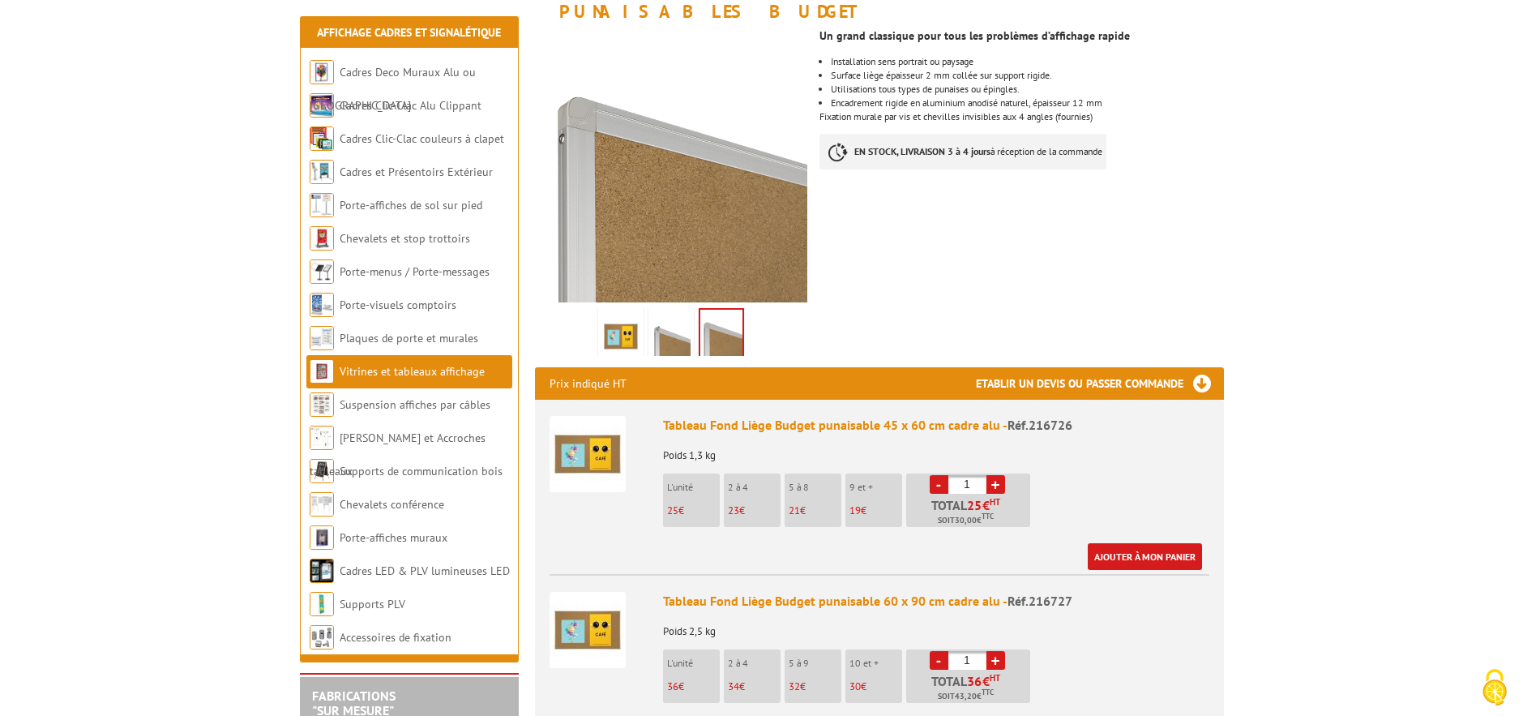
click at [622, 322] on img at bounding box center [620, 336] width 39 height 50
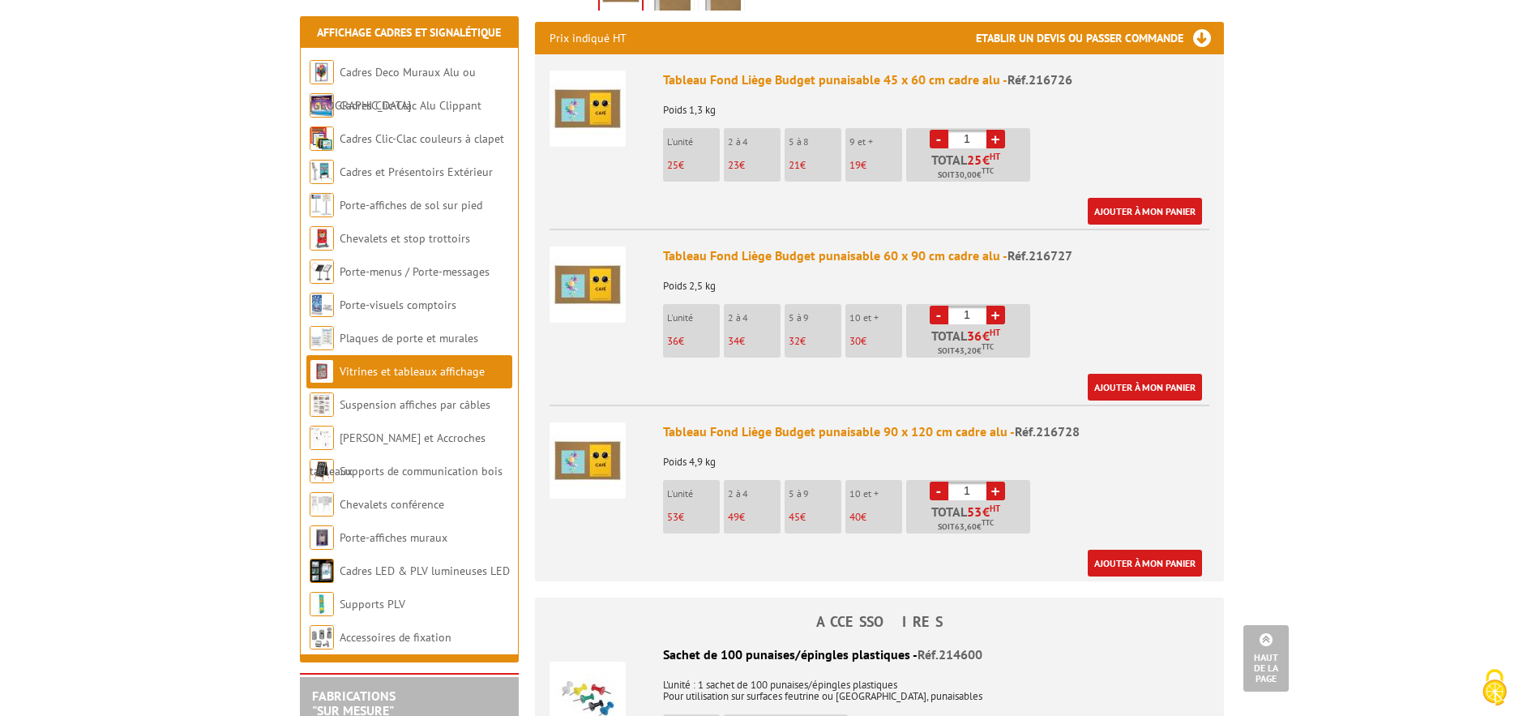
scroll to position [626, 0]
